Goal: Transaction & Acquisition: Purchase product/service

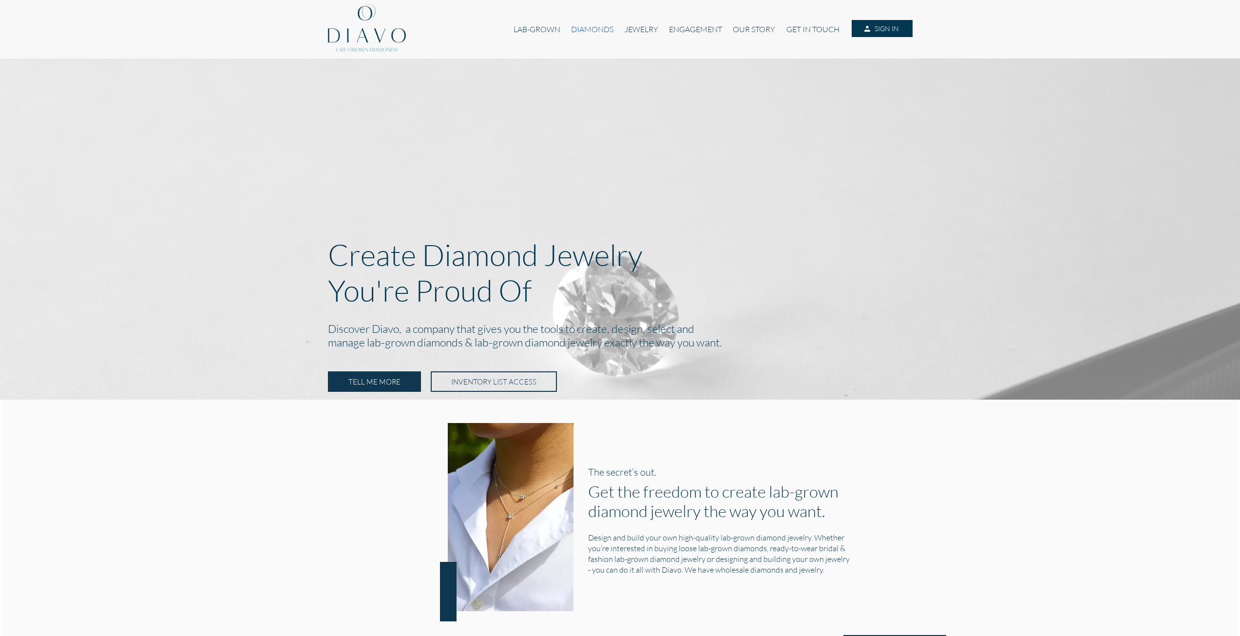
click at [590, 31] on link "DIAMONDS" at bounding box center [592, 29] width 53 height 19
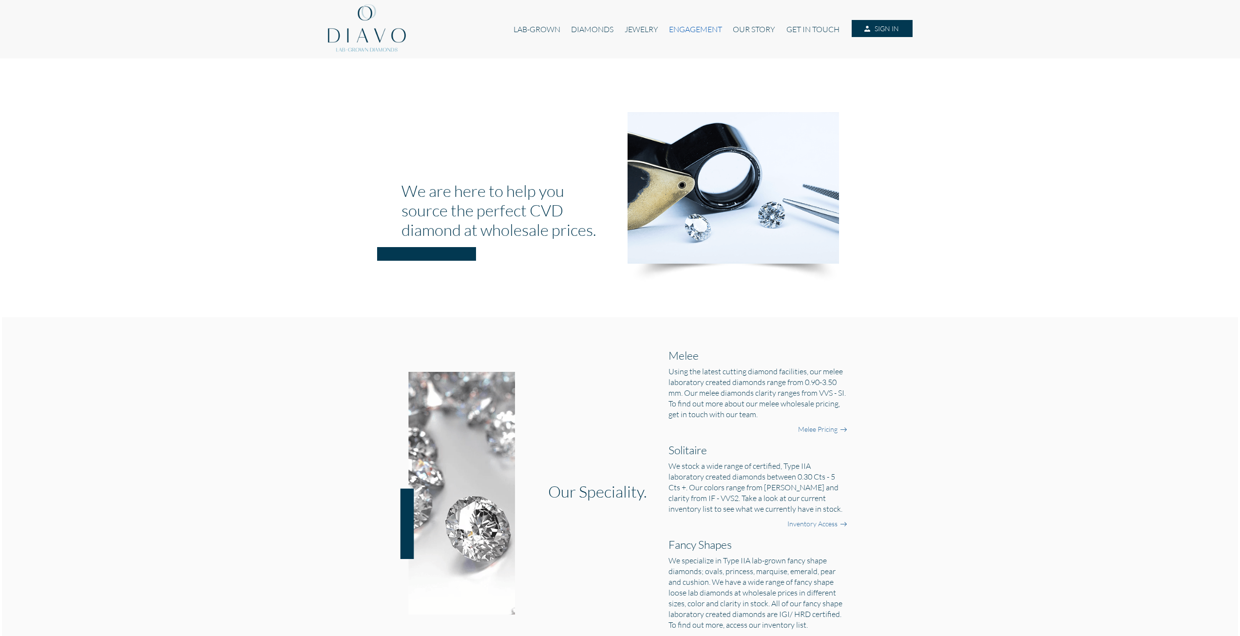
click at [705, 28] on link "ENGAGEMENT" at bounding box center [695, 29] width 64 height 19
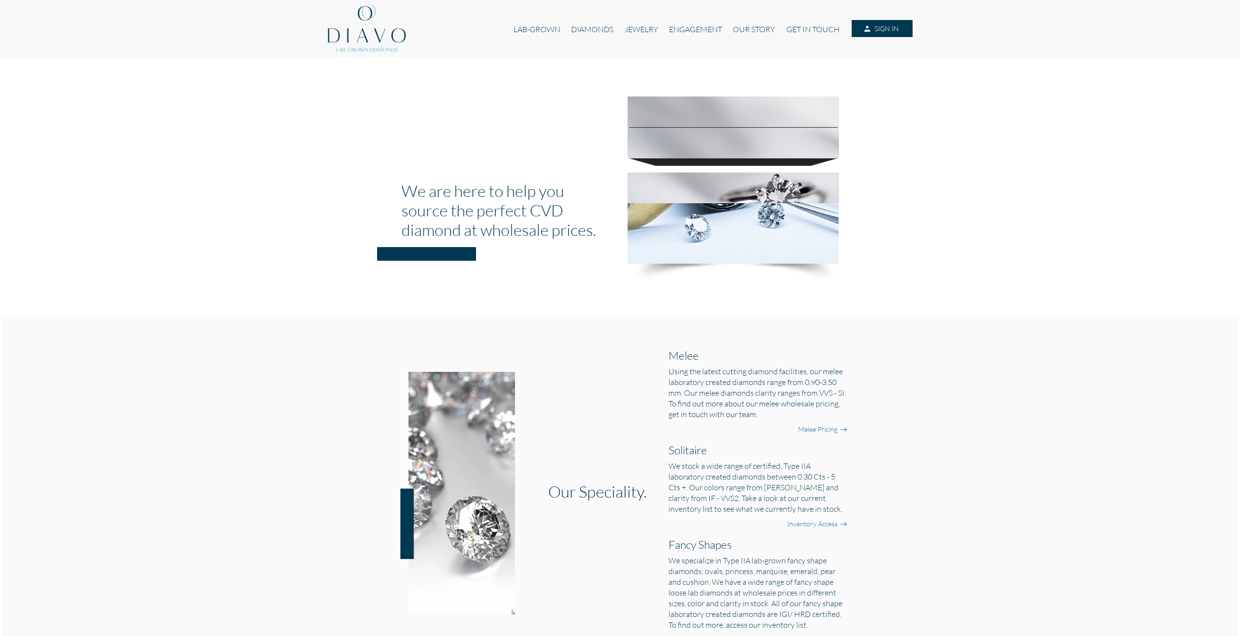
drag, startPoint x: 369, startPoint y: 305, endPoint x: 374, endPoint y: 307, distance: 5.2
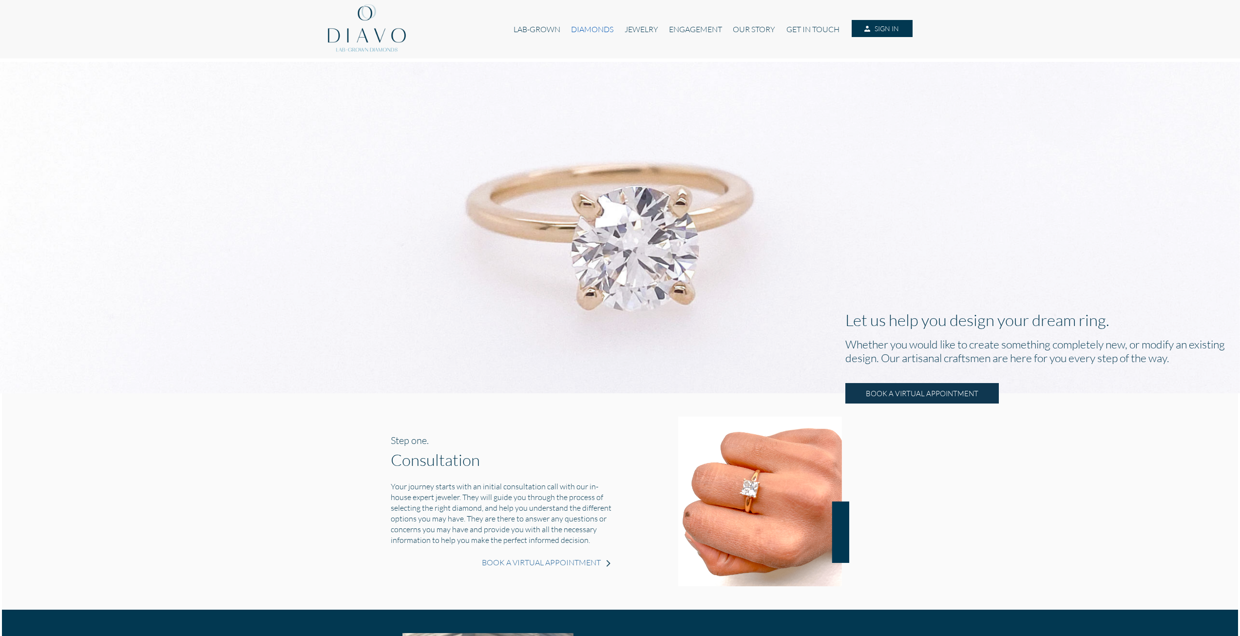
click at [607, 28] on link "DIAMONDS" at bounding box center [592, 29] width 53 height 19
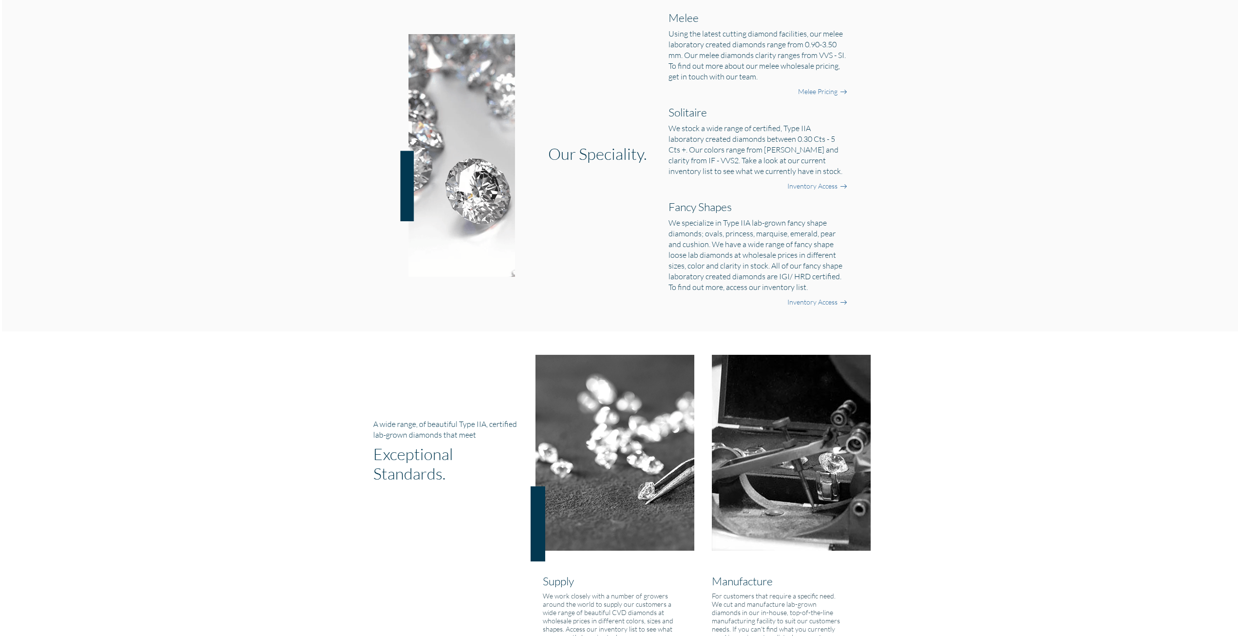
scroll to position [341, 0]
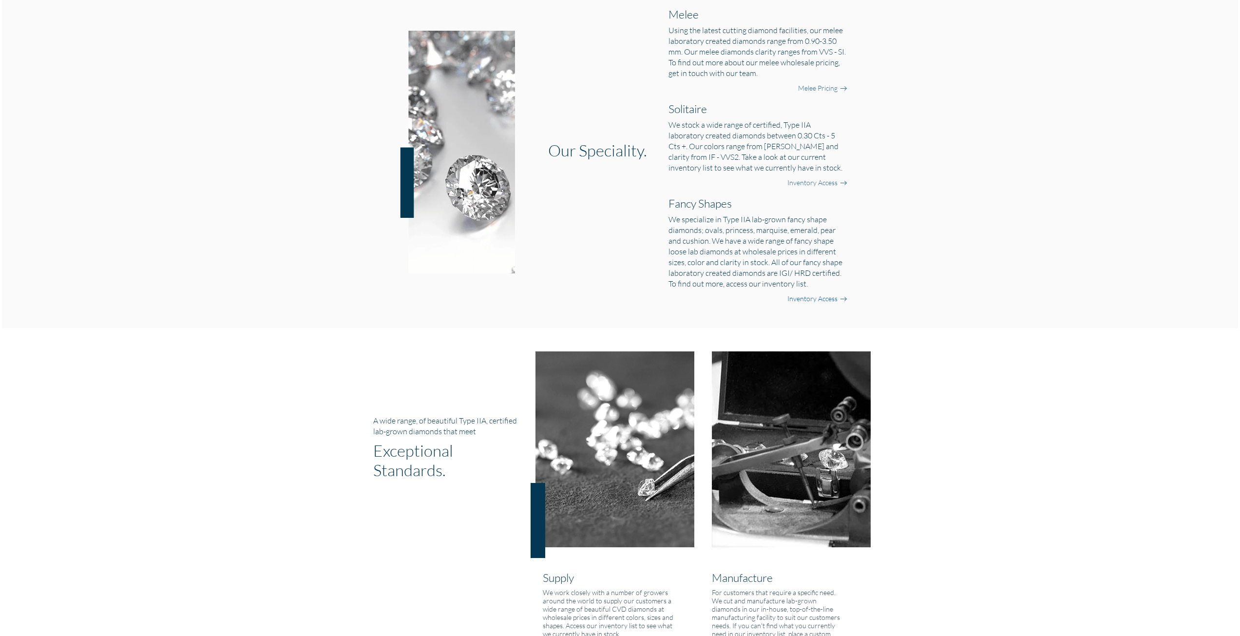
click at [825, 300] on link "Inventory Access" at bounding box center [812, 299] width 50 height 10
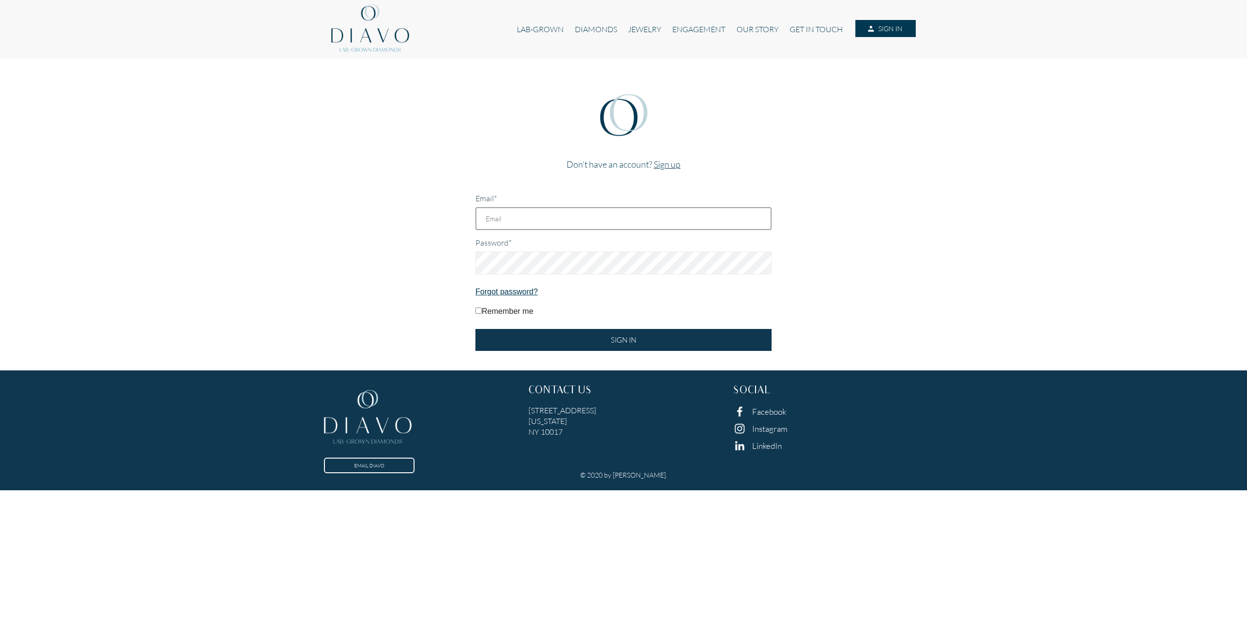
click at [519, 216] on input "Email*" at bounding box center [623, 218] width 296 height 23
click at [351, 196] on div "Don't have an account? Sign up Email* Password* Forgot password? Remember me SI…" at bounding box center [623, 214] width 1243 height 312
drag, startPoint x: 381, startPoint y: 307, endPoint x: 389, endPoint y: 302, distance: 9.2
